Goal: Go to known website: Access a specific website the user already knows

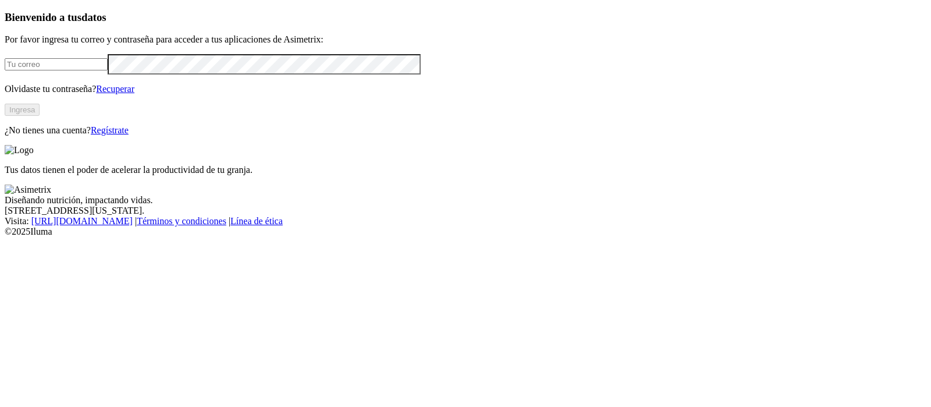
type input "[EMAIL_ADDRESS][PERSON_NAME][DOMAIN_NAME]"
click at [40, 116] on button "Ingresa" at bounding box center [22, 110] width 35 height 12
